Goal: Book appointment/travel/reservation

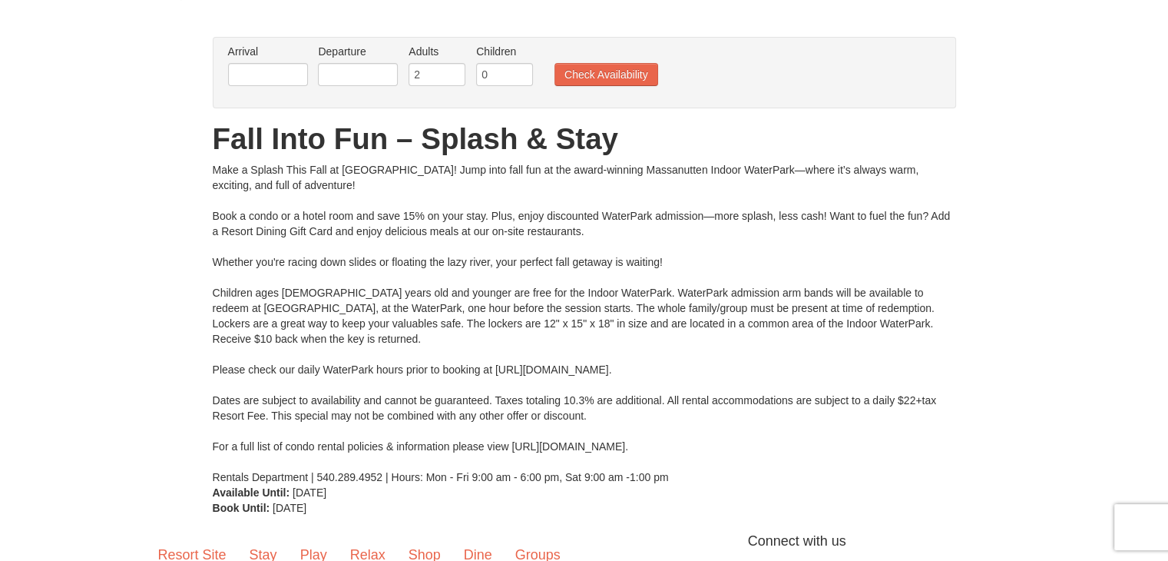
scroll to position [89, 0]
drag, startPoint x: 1179, startPoint y: 151, endPoint x: 1179, endPoint y: 209, distance: 57.6
click at [1167, 209] on html "Browser Not Supported We notice you are using a browser which will not provide …" at bounding box center [584, 322] width 1168 height 823
click at [264, 71] on input "text" at bounding box center [268, 74] width 80 height 23
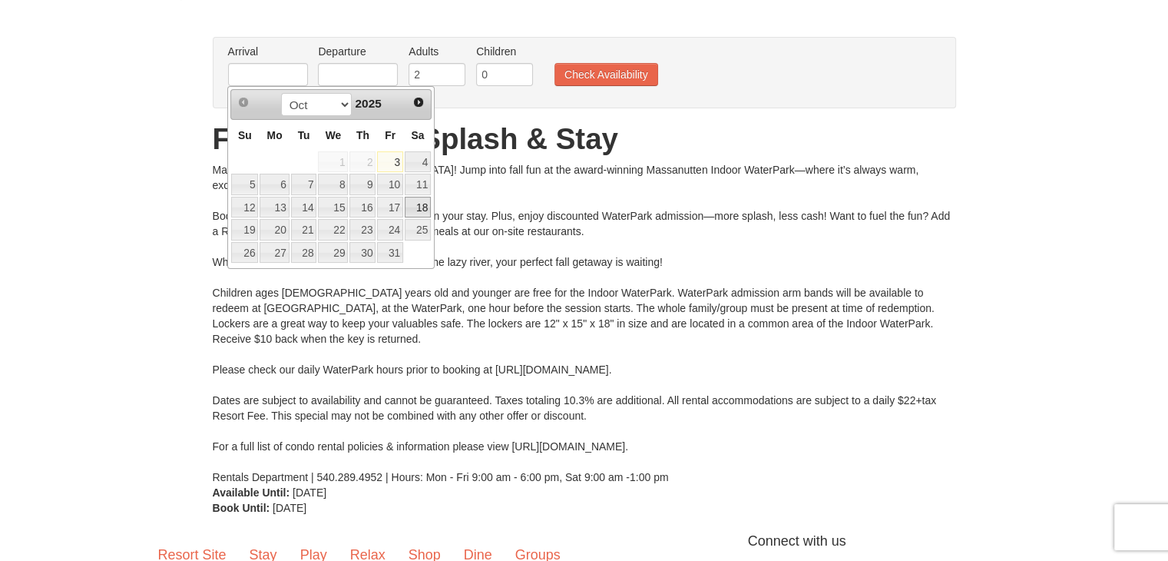
click at [421, 211] on link "18" at bounding box center [418, 207] width 26 height 21
type input "[DATE]"
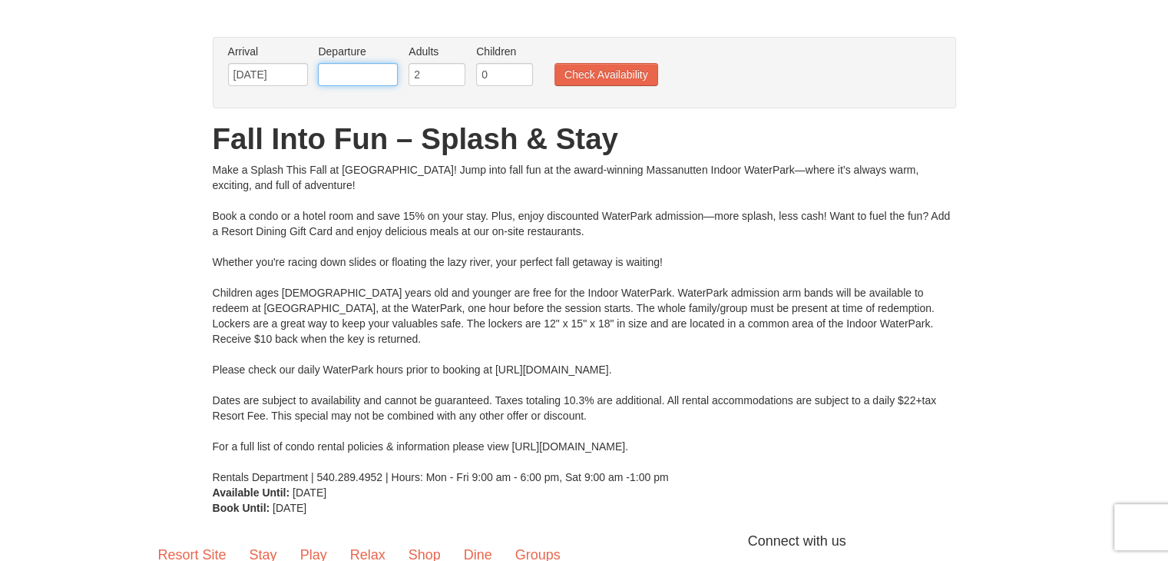
click at [365, 75] on input "text" at bounding box center [358, 74] width 80 height 23
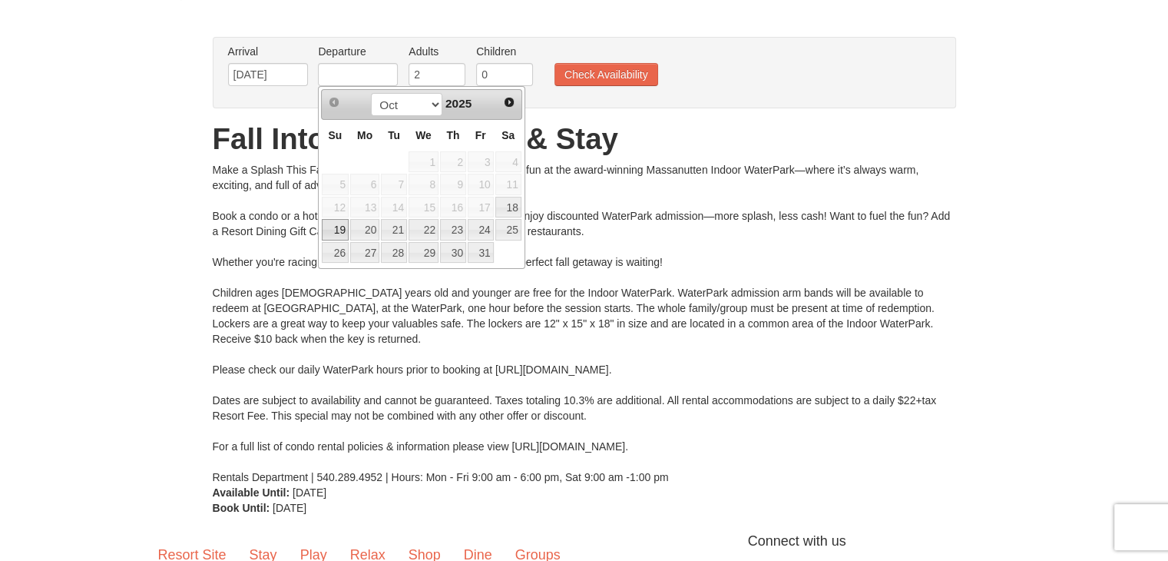
click at [337, 226] on link "19" at bounding box center [335, 229] width 27 height 21
type input "[DATE]"
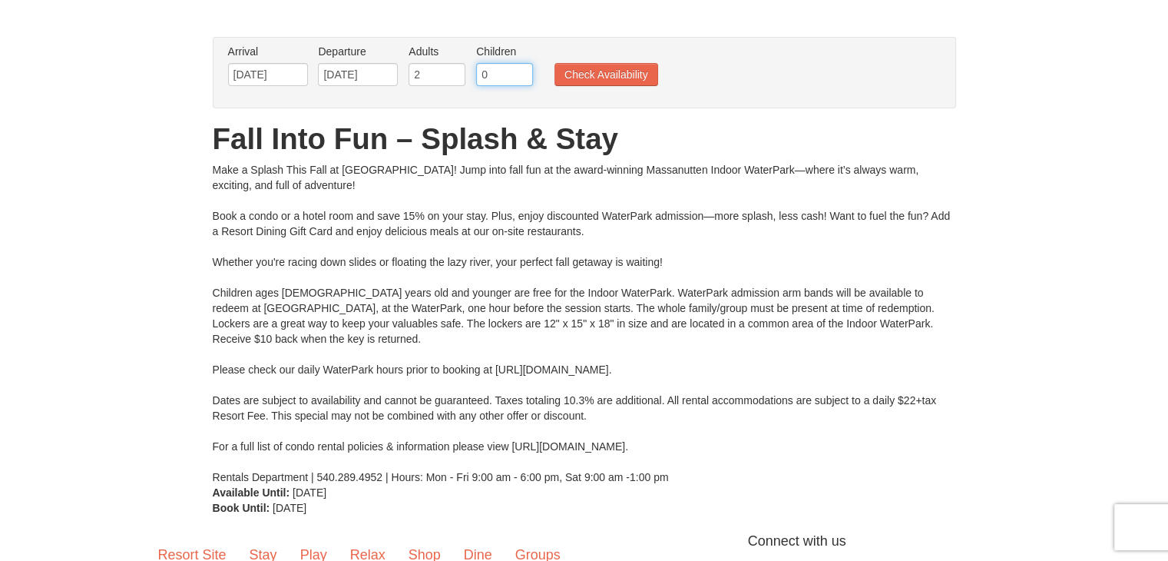
click at [498, 74] on input "0" at bounding box center [504, 74] width 57 height 23
click at [524, 68] on input "1" at bounding box center [504, 74] width 57 height 23
type input "2"
click at [524, 68] on input "2" at bounding box center [504, 74] width 57 height 23
click at [574, 71] on button "Check Availability" at bounding box center [606, 74] width 104 height 23
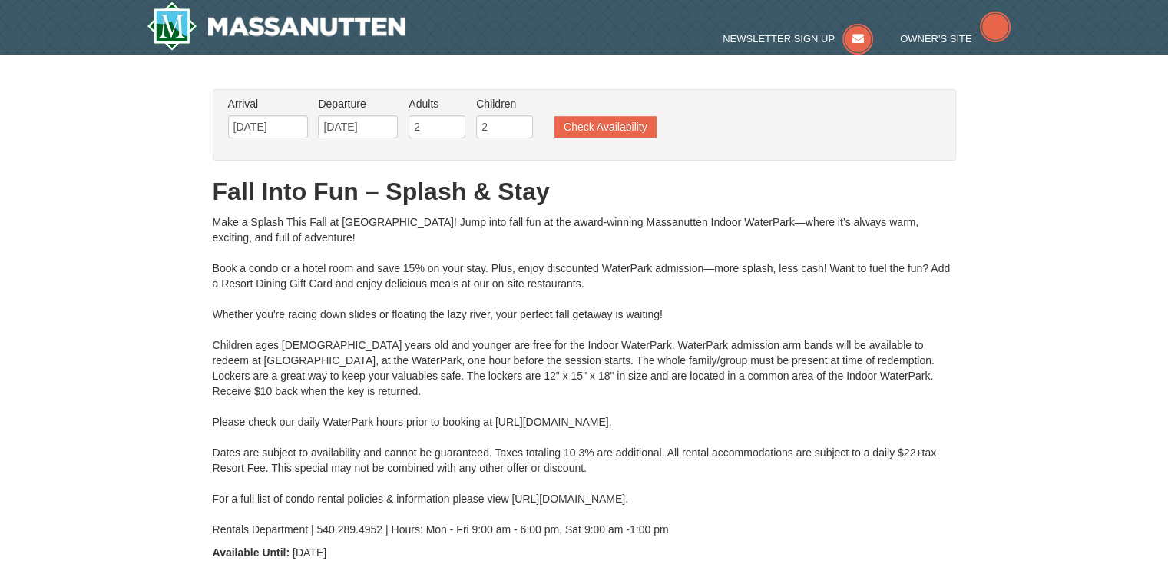
type input "[DATE]"
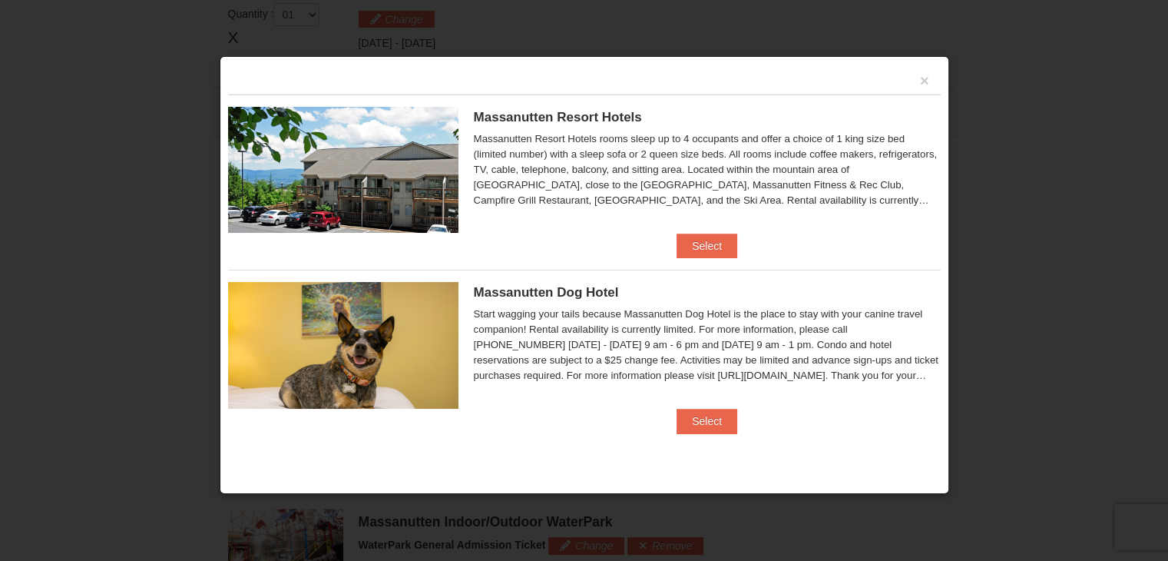
scroll to position [653, 0]
click at [711, 243] on button "Select" at bounding box center [706, 245] width 61 height 25
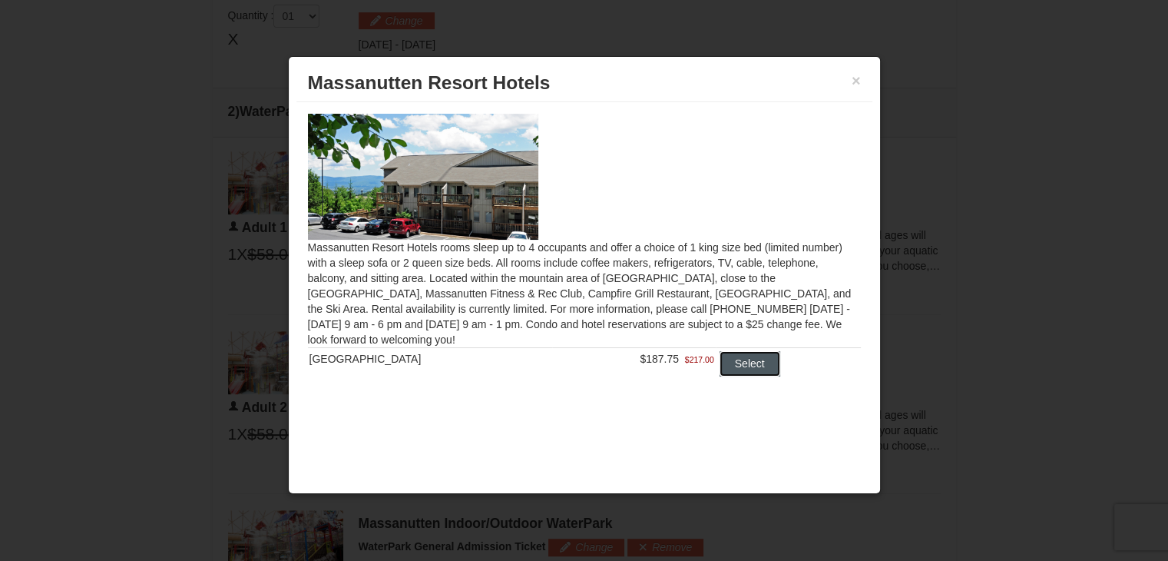
click at [743, 363] on button "Select" at bounding box center [749, 363] width 61 height 25
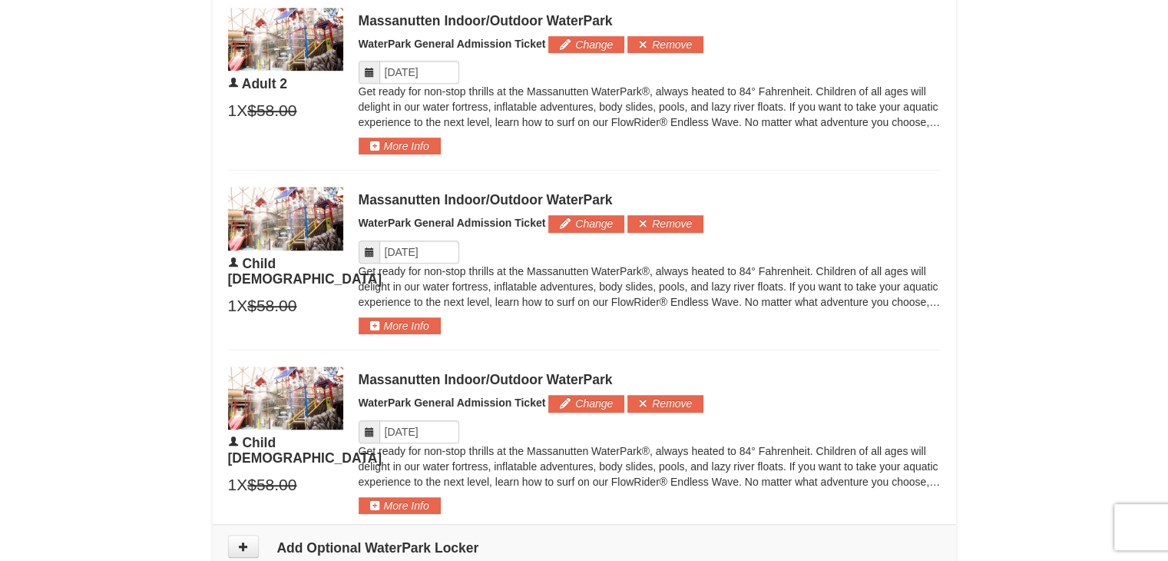
scroll to position [1007, 0]
